Goal: Navigation & Orientation: Find specific page/section

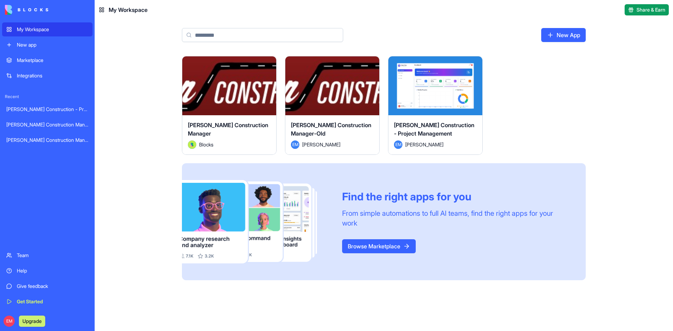
click at [441, 89] on button "Launch" at bounding box center [435, 86] width 53 height 14
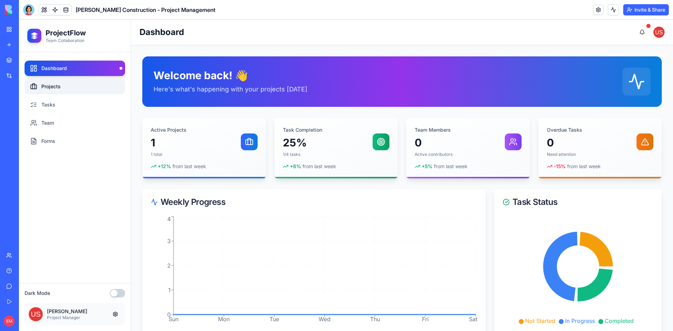
click at [78, 84] on link "Projects" at bounding box center [75, 86] width 101 height 15
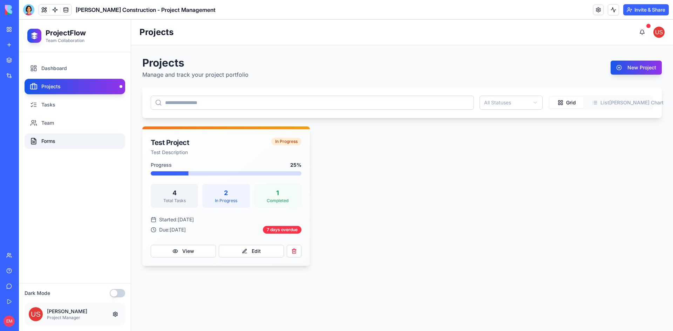
click at [50, 135] on link "Forms" at bounding box center [75, 141] width 101 height 15
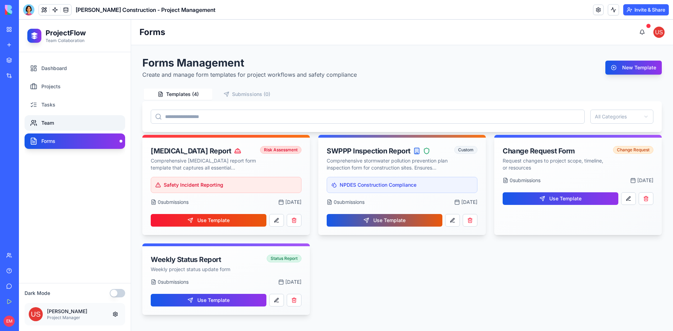
click at [63, 127] on link "Team" at bounding box center [75, 122] width 101 height 15
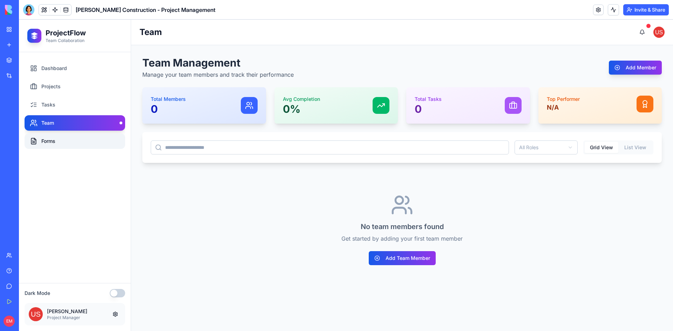
click at [65, 140] on link "Forms" at bounding box center [75, 141] width 101 height 15
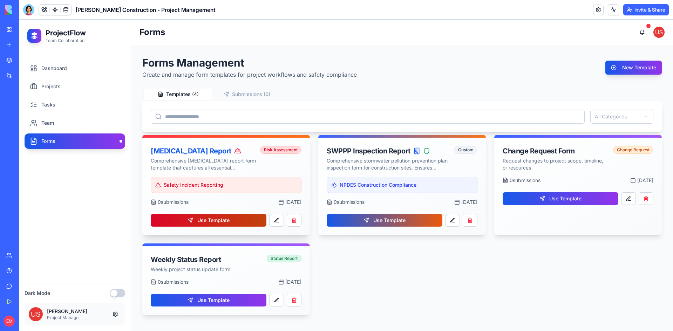
click at [234, 223] on button "Use Template" at bounding box center [209, 220] width 116 height 13
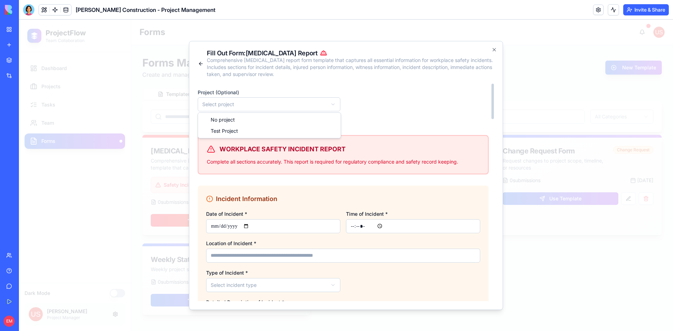
click at [250, 101] on body "ProjectFlow Team Collaboration Dashboard Projects Tasks Team Forms Dark Mode [P…" at bounding box center [346, 176] width 654 height 312
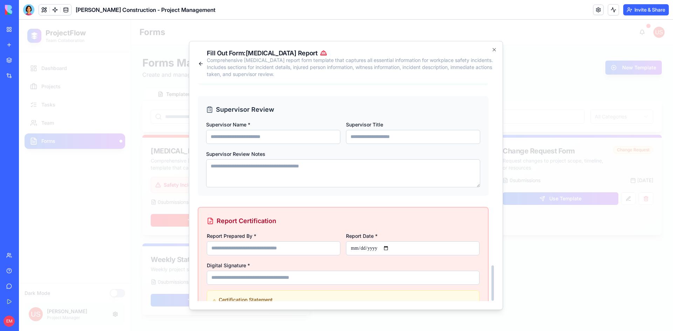
scroll to position [1117, 0]
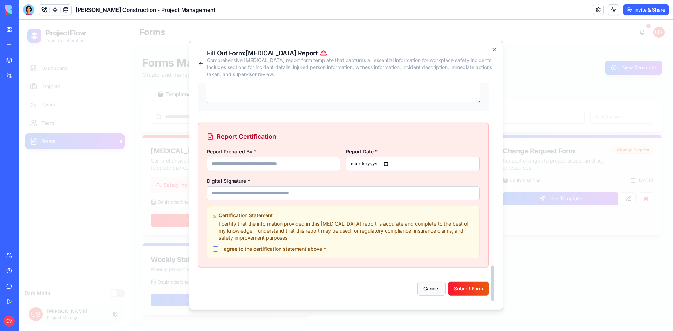
click at [440, 289] on button "Cancel" at bounding box center [431, 288] width 28 height 14
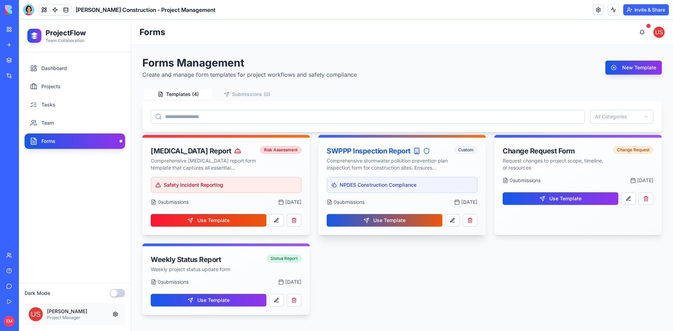
click at [449, 220] on button at bounding box center [452, 220] width 15 height 13
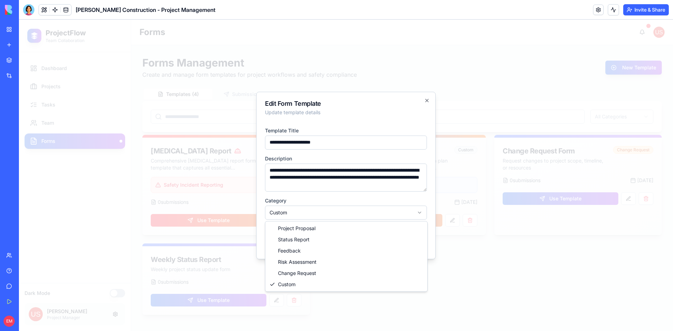
click at [372, 217] on body "ProjectFlow Team Collaboration Dashboard Projects Tasks Team Forms Dark Mode [P…" at bounding box center [346, 176] width 654 height 312
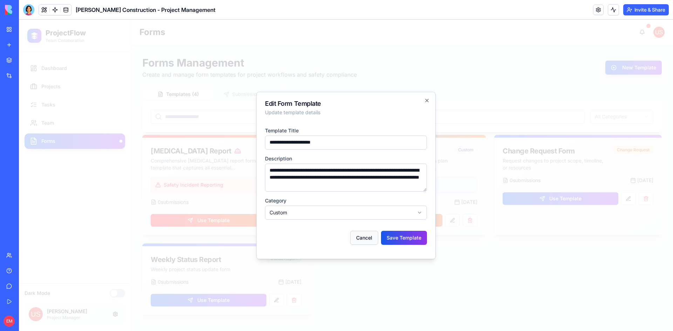
click at [373, 241] on button "Cancel" at bounding box center [364, 238] width 28 height 14
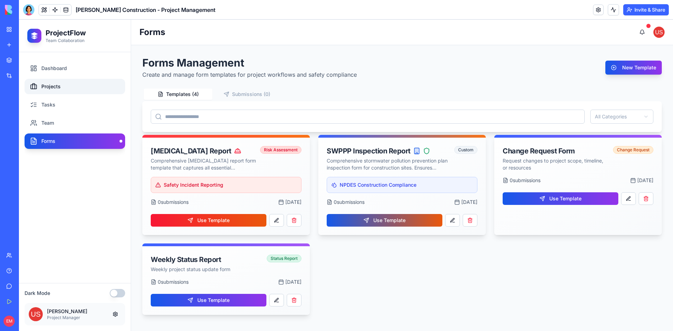
click at [69, 86] on link "Projects" at bounding box center [75, 86] width 101 height 15
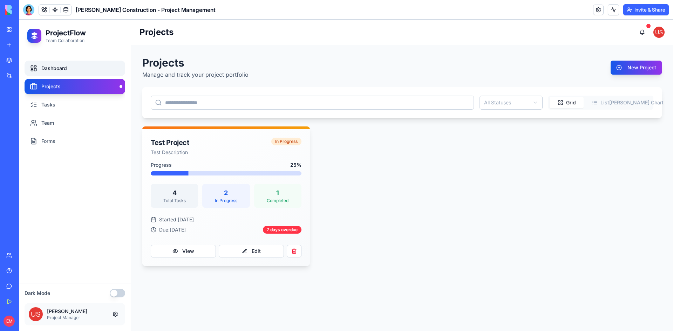
click at [63, 67] on link "Dashboard" at bounding box center [75, 68] width 101 height 15
